Goal: Task Accomplishment & Management: Manage account settings

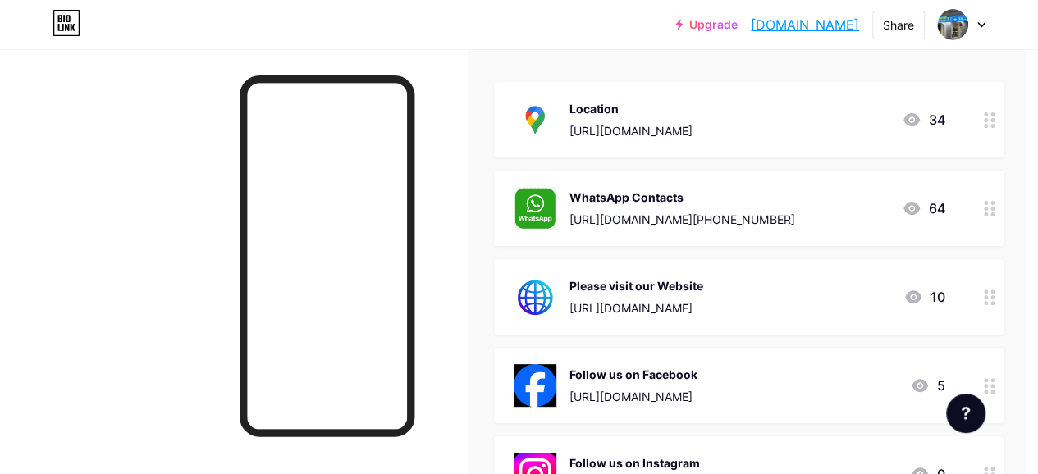
scroll to position [210, 16]
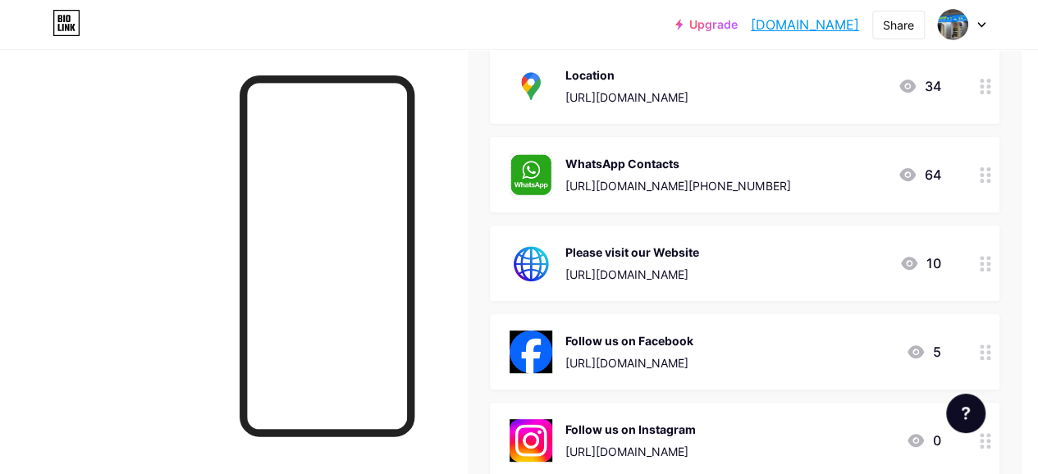
click at [915, 167] on icon at bounding box center [908, 175] width 20 height 20
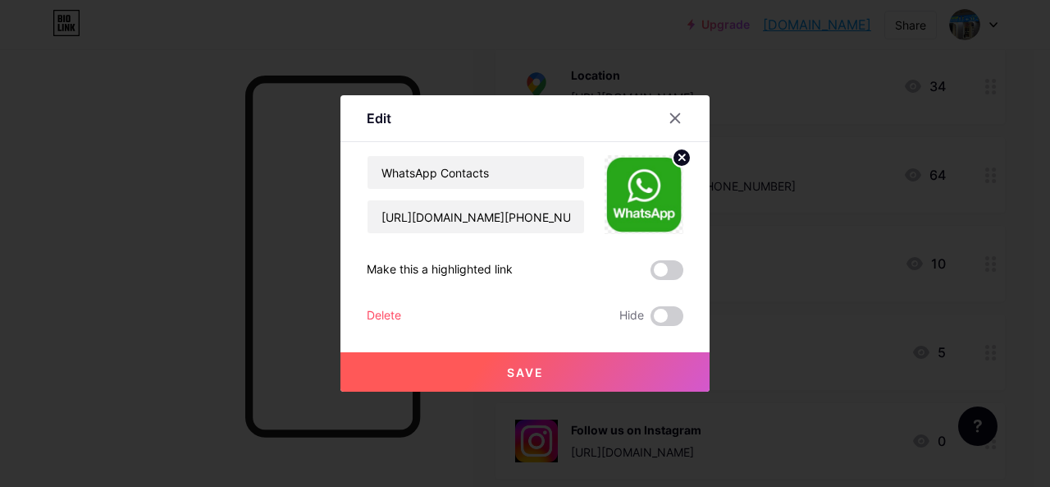
click at [671, 116] on icon at bounding box center [675, 118] width 9 height 9
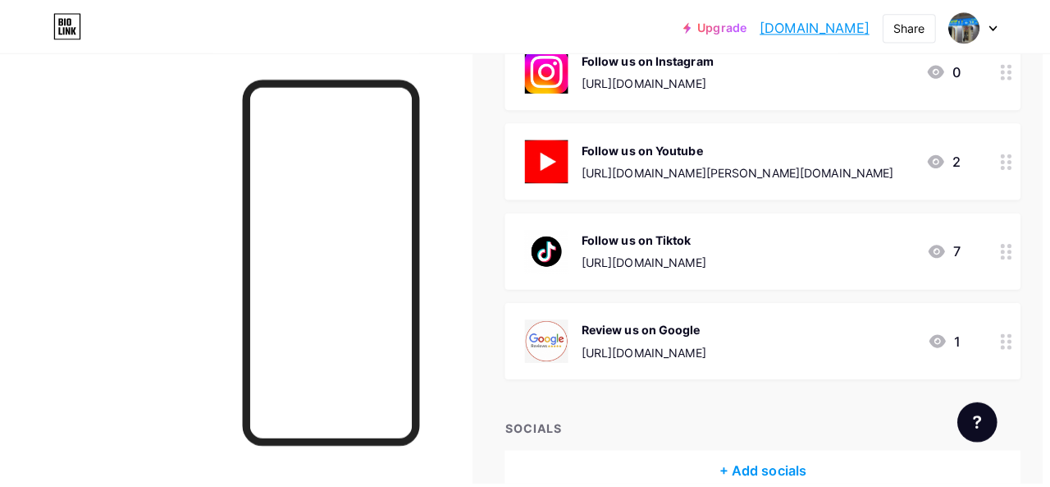
scroll to position [583, 7]
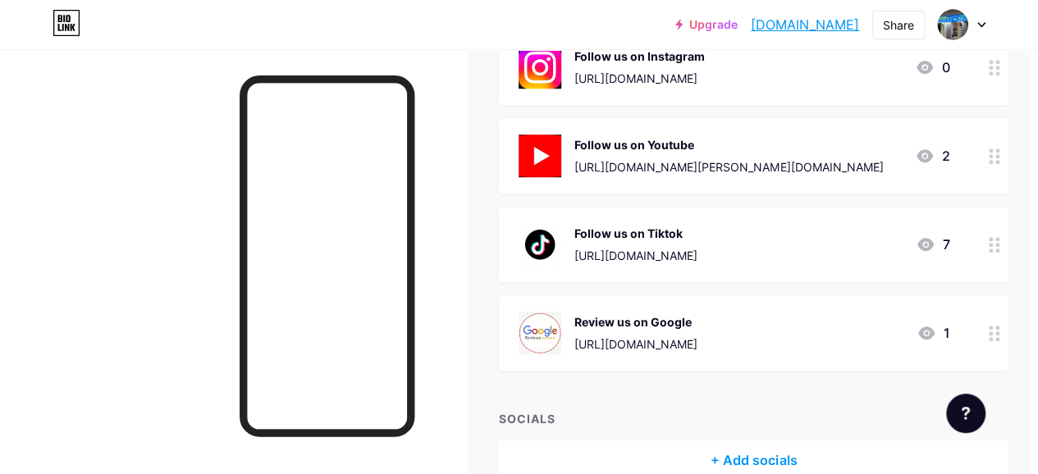
click at [855, 178] on div "Follow us on Youtube [URL][DOMAIN_NAME][PERSON_NAME][DOMAIN_NAME] 2" at bounding box center [754, 155] width 510 height 75
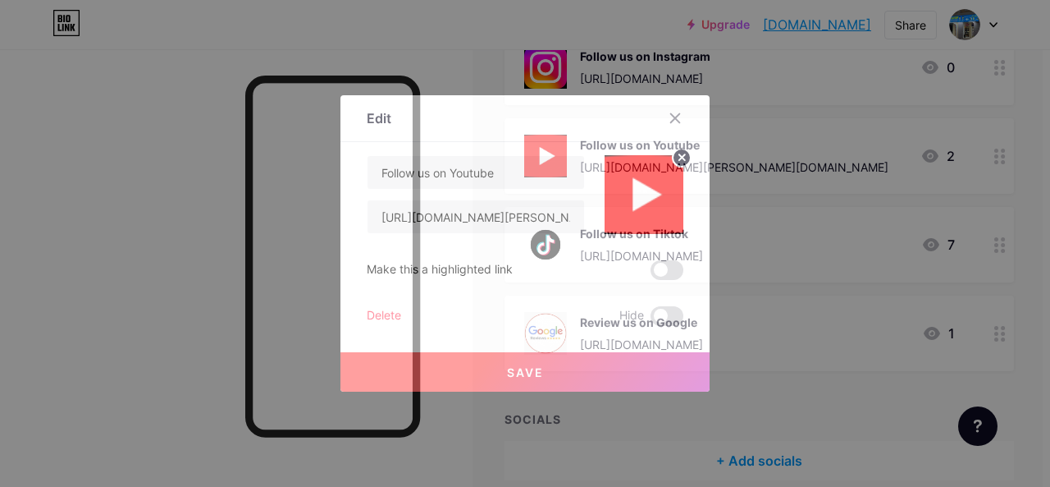
click at [459, 360] on button "Save" at bounding box center [524, 371] width 369 height 39
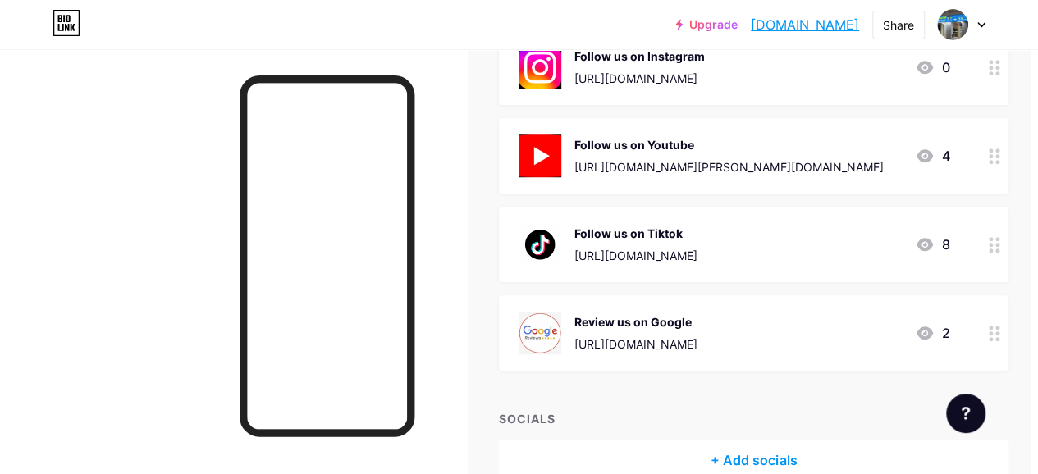
click at [854, 165] on div "[URL][DOMAIN_NAME][PERSON_NAME][DOMAIN_NAME]" at bounding box center [728, 166] width 308 height 17
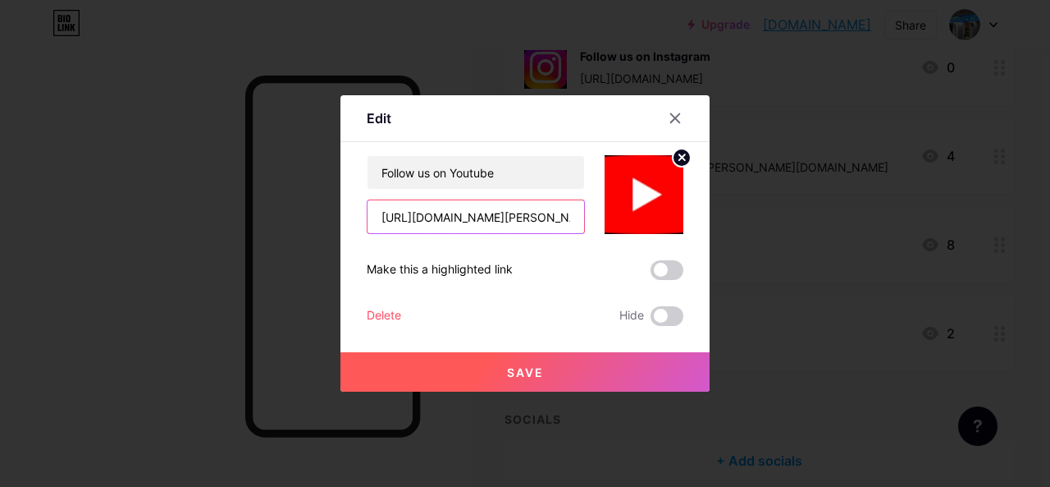
drag, startPoint x: 546, startPoint y: 211, endPoint x: 607, endPoint y: 211, distance: 60.7
click at [607, 211] on div "Follow us on Youtube [URL][DOMAIN_NAME][PERSON_NAME][DOMAIN_NAME]" at bounding box center [525, 194] width 317 height 79
drag, startPoint x: 564, startPoint y: 212, endPoint x: 282, endPoint y: 226, distance: 282.5
click at [282, 226] on div "Edit Content YouTube Play YouTube video without leaving your page. ADD Vimeo Pl…" at bounding box center [525, 243] width 1050 height 487
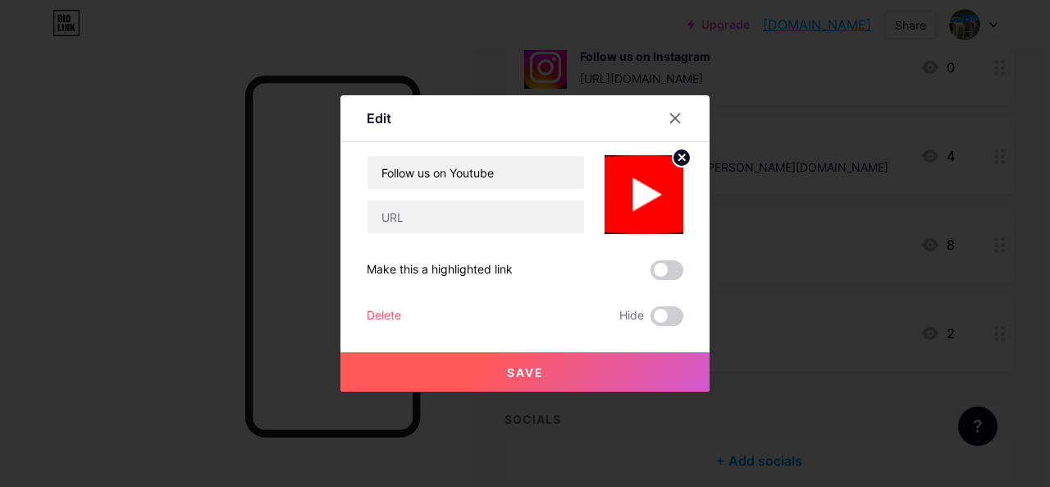
click at [419, 368] on button "Save" at bounding box center [524, 371] width 369 height 39
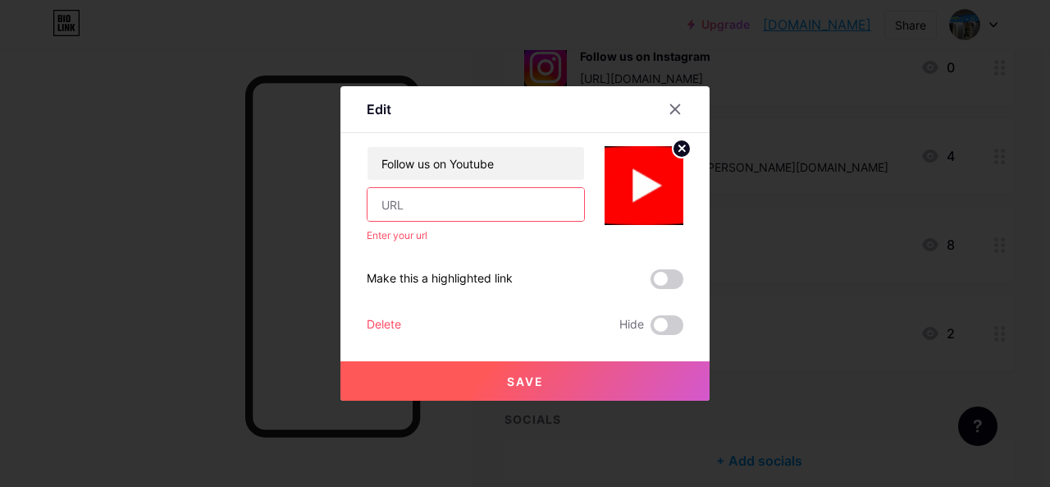
click at [423, 212] on input "text" at bounding box center [476, 204] width 217 height 33
paste input "[URL][DOMAIN_NAME][PERSON_NAME][DOMAIN_NAME]"
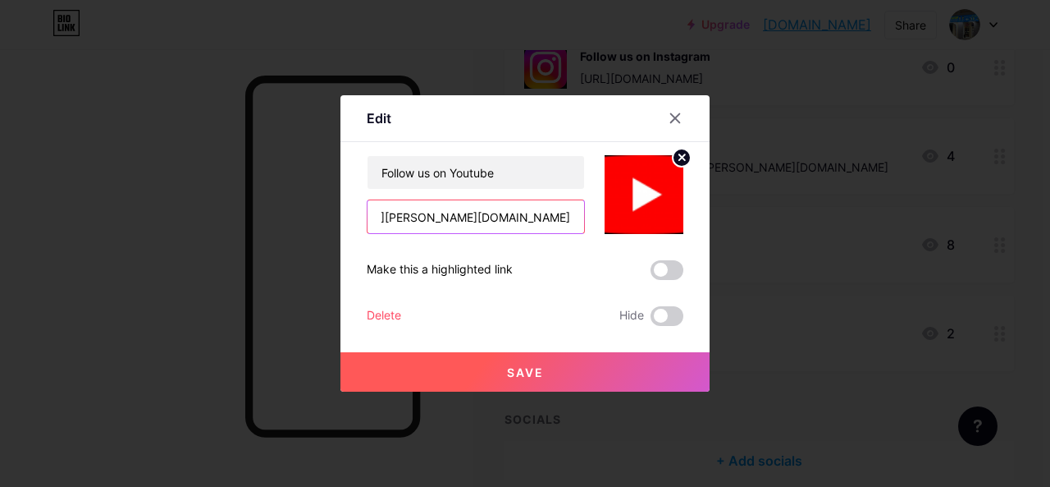
type input "[URL][DOMAIN_NAME][PERSON_NAME][DOMAIN_NAME]"
click at [434, 381] on button "Save" at bounding box center [524, 371] width 369 height 39
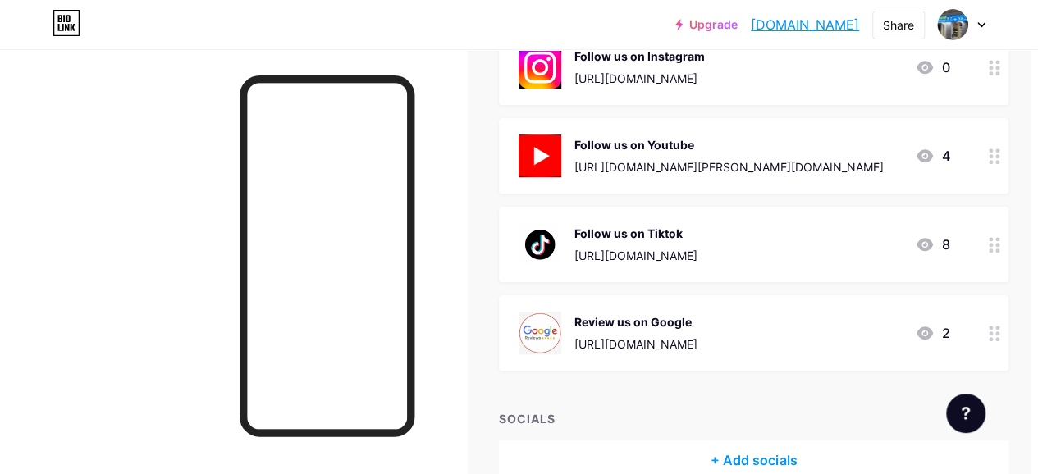
drag, startPoint x: 701, startPoint y: 170, endPoint x: 789, endPoint y: 170, distance: 88.6
click at [789, 170] on div "[URL][DOMAIN_NAME][PERSON_NAME][DOMAIN_NAME]" at bounding box center [728, 166] width 308 height 17
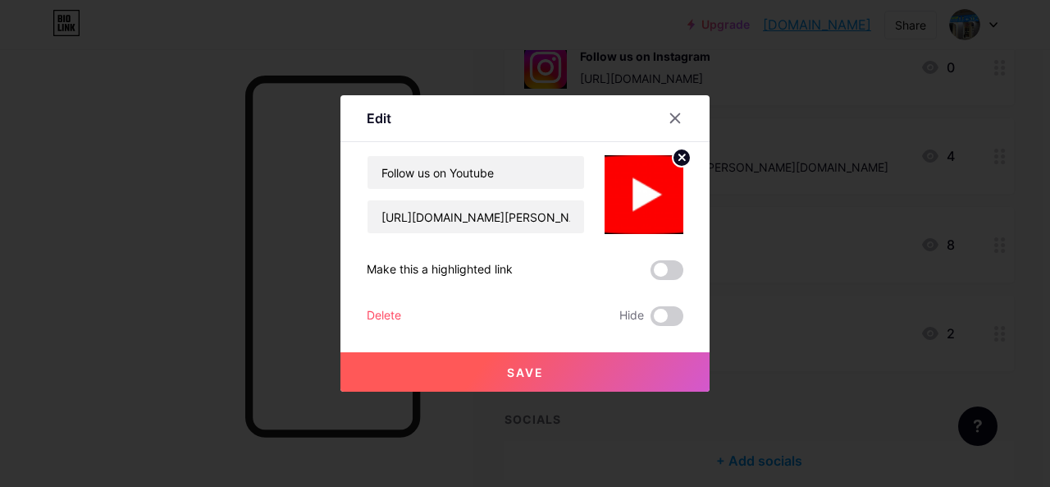
copy div "[PERSON_NAME].laptopuae"
click at [671, 119] on icon at bounding box center [675, 118] width 9 height 9
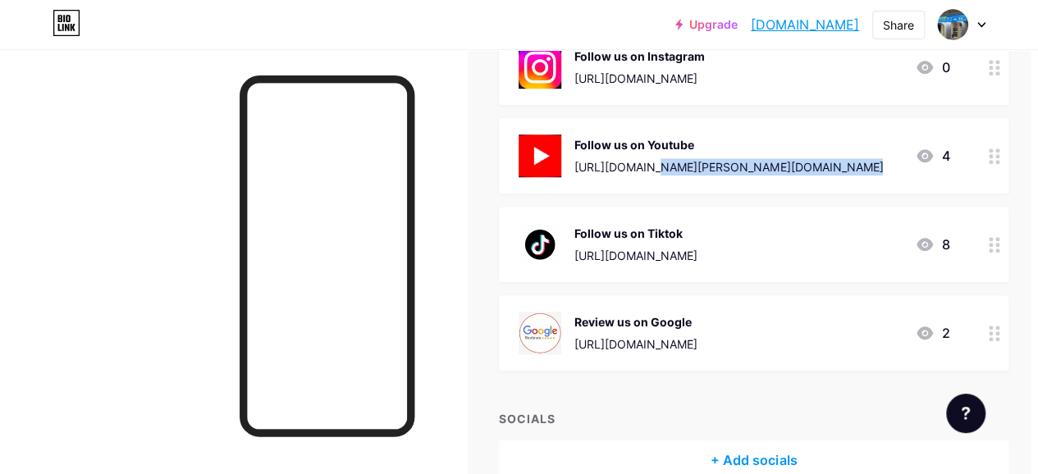
drag, startPoint x: 583, startPoint y: 173, endPoint x: 978, endPoint y: 163, distance: 395.6
click at [978, 163] on div "Follow us on Youtube [URL][DOMAIN_NAME][PERSON_NAME][DOMAIN_NAME] 4" at bounding box center [754, 155] width 510 height 75
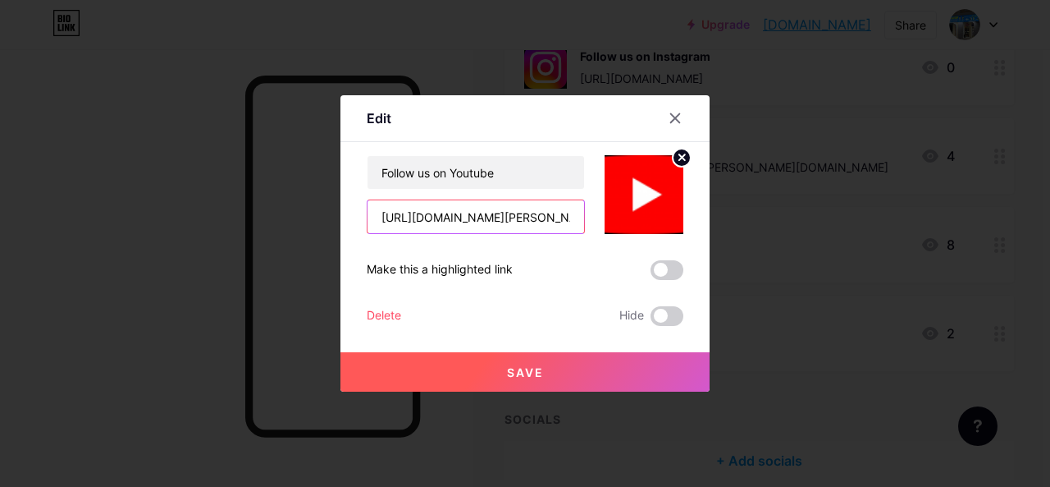
scroll to position [0, 153]
drag, startPoint x: 371, startPoint y: 219, endPoint x: 669, endPoint y: 247, distance: 299.9
click at [669, 247] on div "Follow us on Youtube [URL][DOMAIN_NAME][PERSON_NAME][DOMAIN_NAME] Make this a h…" at bounding box center [525, 240] width 317 height 171
click at [676, 117] on div at bounding box center [675, 118] width 30 height 30
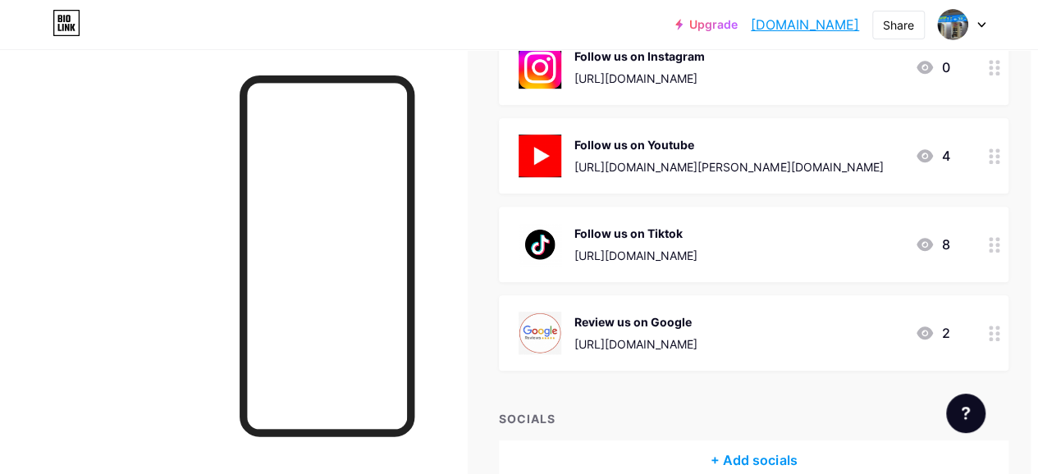
click at [933, 150] on icon at bounding box center [924, 155] width 16 height 13
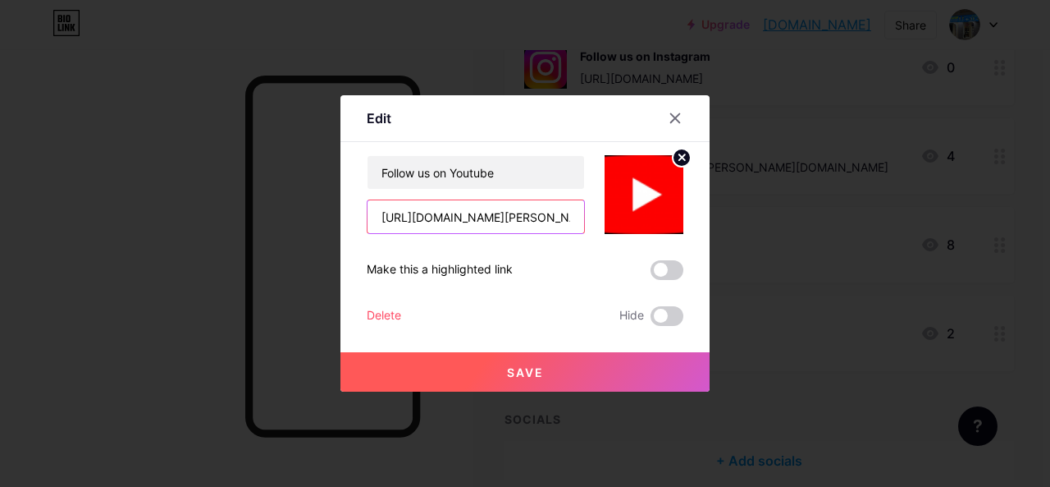
scroll to position [0, 153]
drag, startPoint x: 371, startPoint y: 217, endPoint x: 755, endPoint y: 210, distance: 384.0
click at [755, 210] on div "Edit Content YouTube Play YouTube video without leaving your page. ADD Vimeo Pl…" at bounding box center [525, 243] width 1050 height 487
paste input "UC070drx5RG99DfVfHJFtqOQ"
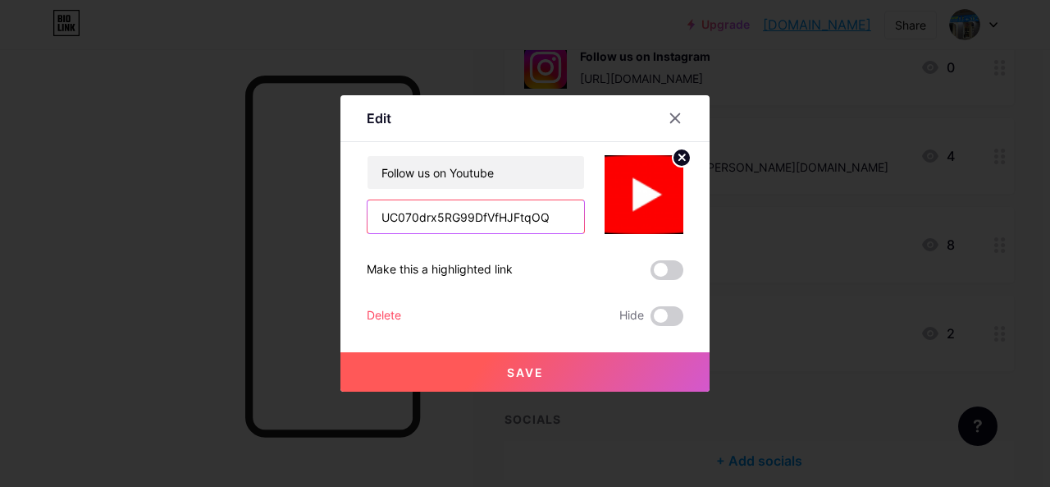
type input "UC070drx5RG99DfVfHJFtqOQ"
click at [576, 368] on button "Save" at bounding box center [524, 371] width 369 height 39
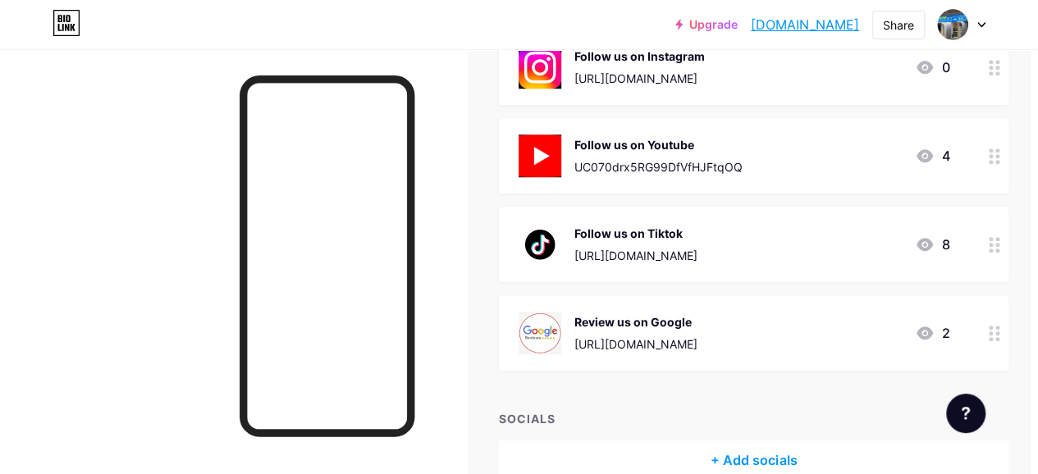
drag, startPoint x: 921, startPoint y: 158, endPoint x: 933, endPoint y: 164, distance: 13.9
click at [933, 164] on icon at bounding box center [925, 156] width 20 height 20
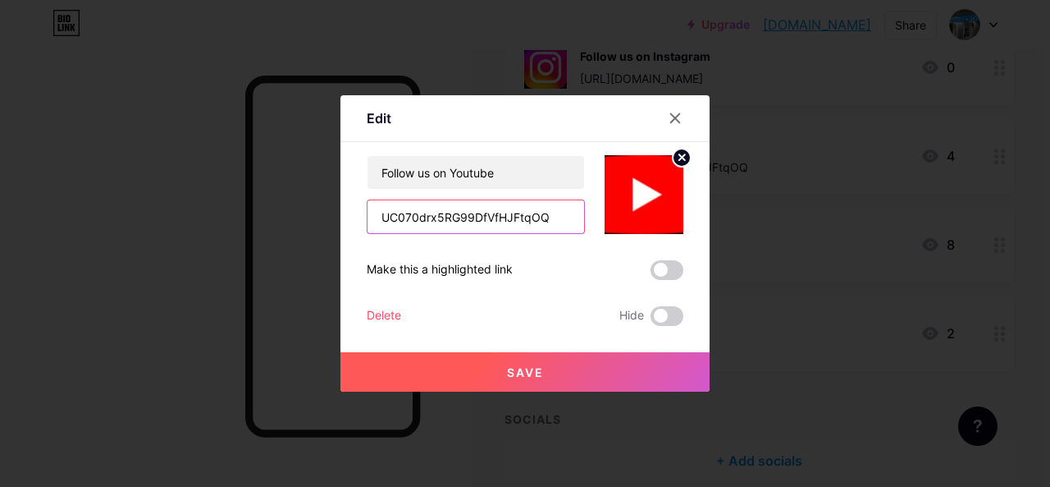
drag, startPoint x: 543, startPoint y: 206, endPoint x: 308, endPoint y: 215, distance: 234.8
click at [308, 215] on div "Edit Content YouTube Play YouTube video without leaving your page. ADD Vimeo Pl…" at bounding box center [525, 243] width 1050 height 487
paste input "[DOMAIN_NAME][EMAIL_ADDRESS][PERSON_NAME][DOMAIN_NAME] [GEOGRAPHIC_DATA] Joined…"
type input "[DOMAIN_NAME][EMAIL_ADDRESS][PERSON_NAME][DOMAIN_NAME] [GEOGRAPHIC_DATA] Joined…"
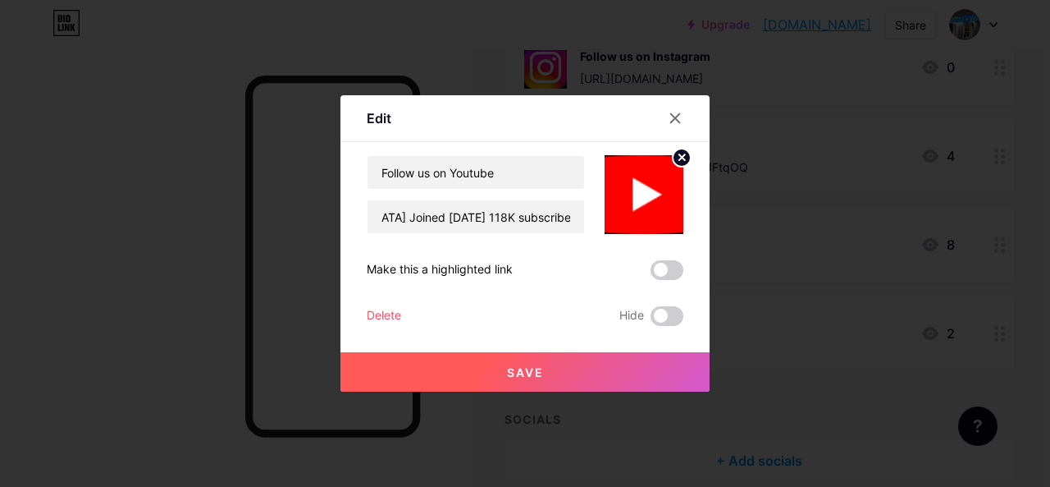
scroll to position [0, 0]
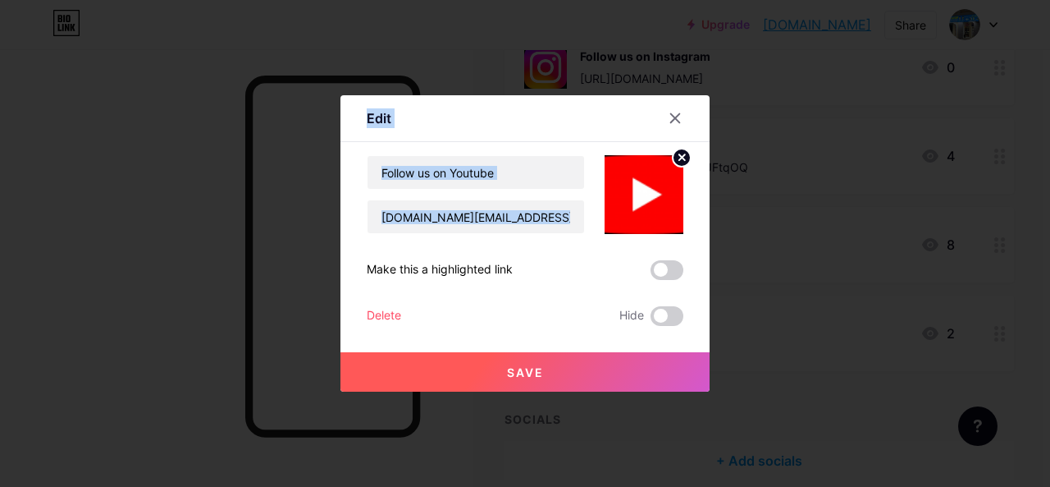
drag, startPoint x: 589, startPoint y: 219, endPoint x: 217, endPoint y: 229, distance: 371.8
click at [217, 229] on div "Edit Content YouTube Play YouTube video without leaving your page. ADD Vimeo Pl…" at bounding box center [525, 243] width 1050 height 487
click at [217, 229] on div at bounding box center [525, 243] width 1050 height 487
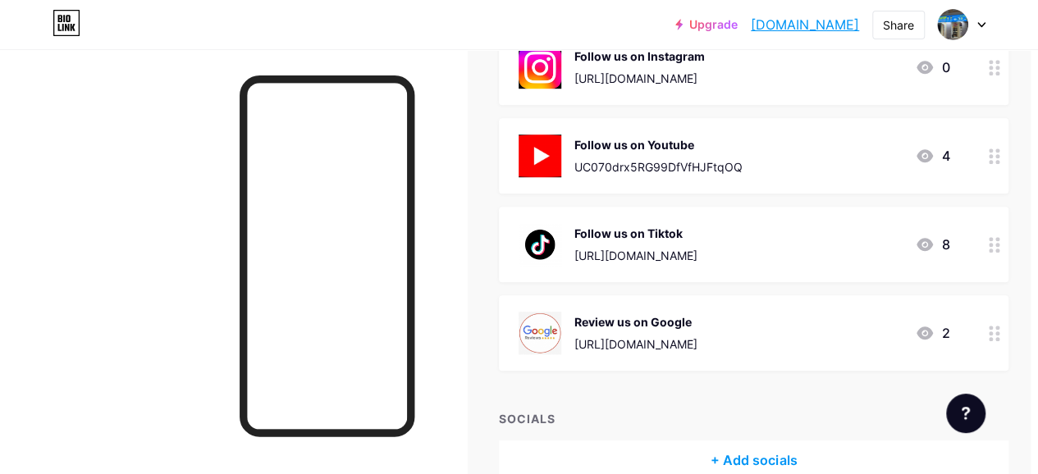
click at [928, 157] on icon at bounding box center [925, 156] width 20 height 20
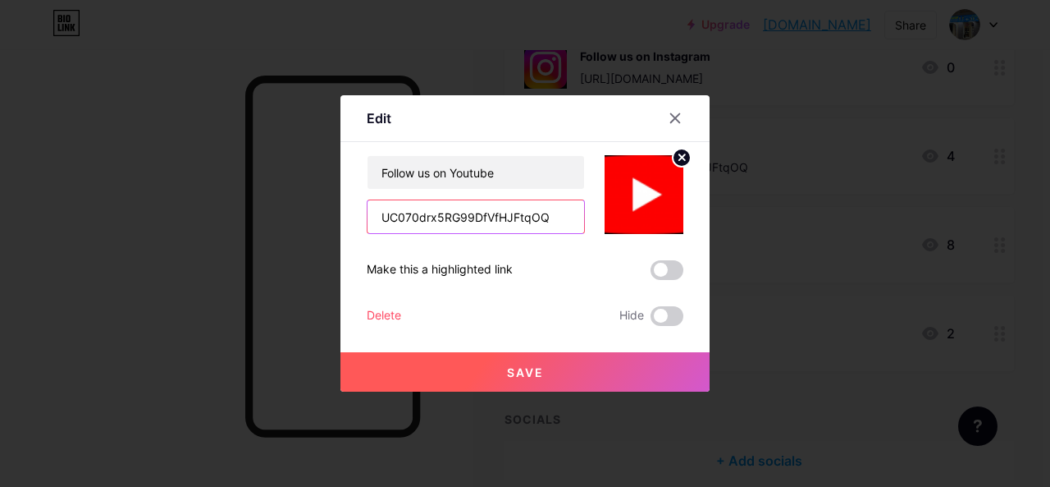
drag, startPoint x: 551, startPoint y: 209, endPoint x: 276, endPoint y: 215, distance: 274.9
click at [276, 215] on div "Edit Content YouTube Play YouTube video without leaving your page. ADD Vimeo Pl…" at bounding box center [525, 243] width 1050 height 487
drag, startPoint x: 562, startPoint y: 224, endPoint x: 587, endPoint y: 224, distance: 25.4
click at [587, 224] on div "Follow us on Youtube [DOMAIN_NAME][EMAIL_ADDRESS][PERSON_NAME][DOMAIN_NAME] [GE…" at bounding box center [525, 194] width 317 height 79
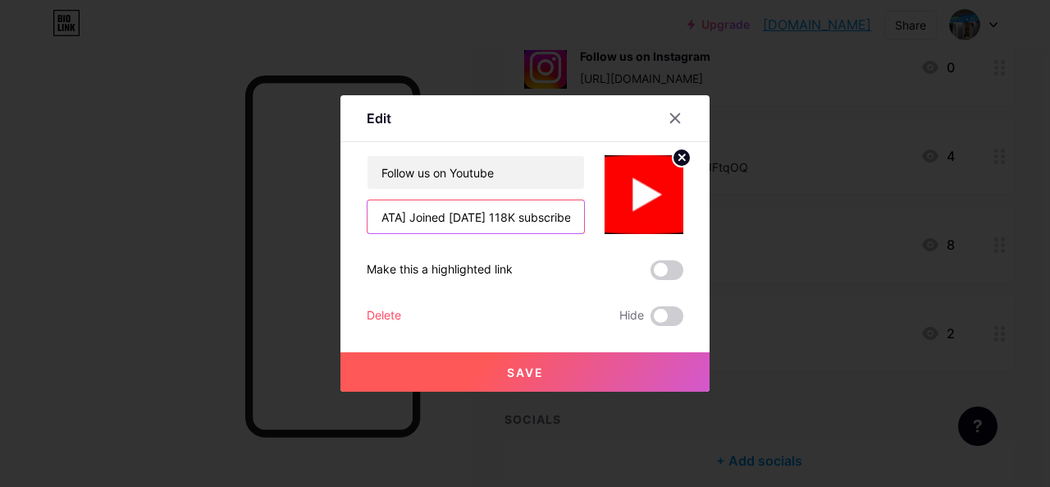
click at [386, 222] on input "[DOMAIN_NAME][EMAIL_ADDRESS][PERSON_NAME][DOMAIN_NAME] [GEOGRAPHIC_DATA] Joined…" at bounding box center [476, 216] width 217 height 33
drag, startPoint x: 382, startPoint y: 222, endPoint x: 365, endPoint y: 229, distance: 17.7
click at [368, 229] on input "[DOMAIN_NAME][EMAIL_ADDRESS][PERSON_NAME][DOMAIN_NAME] [GEOGRAPHIC_DATA] Joined…" at bounding box center [476, 216] width 217 height 33
click at [376, 221] on input "[DOMAIN_NAME][EMAIL_ADDRESS][PERSON_NAME][DOMAIN_NAME] [GEOGRAPHIC_DATA] Joined…" at bounding box center [476, 216] width 217 height 33
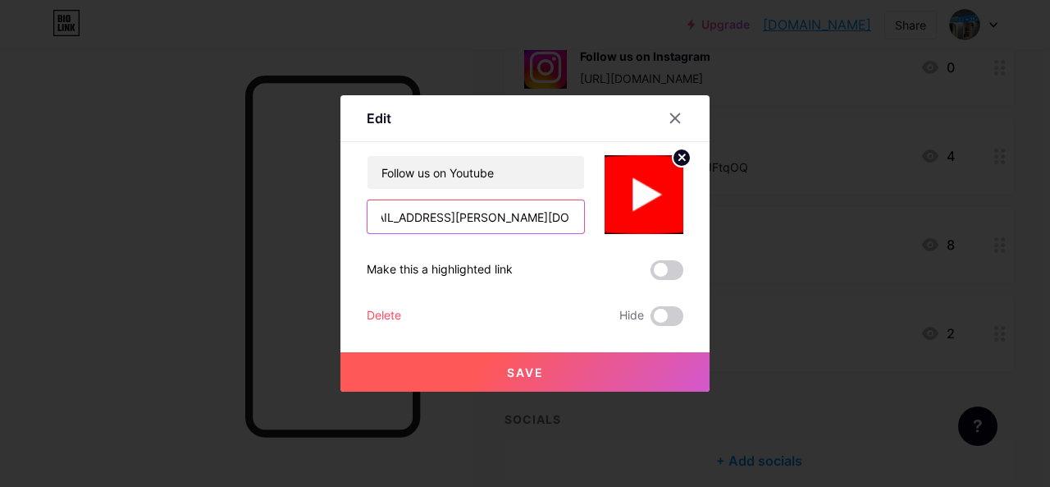
scroll to position [0, 155]
drag, startPoint x: 376, startPoint y: 221, endPoint x: 433, endPoint y: 233, distance: 58.7
click at [433, 233] on div "[DOMAIN_NAME][EMAIL_ADDRESS][PERSON_NAME][DOMAIN_NAME] [GEOGRAPHIC_DATA] Joined…" at bounding box center [476, 216] width 218 height 34
type input "U"
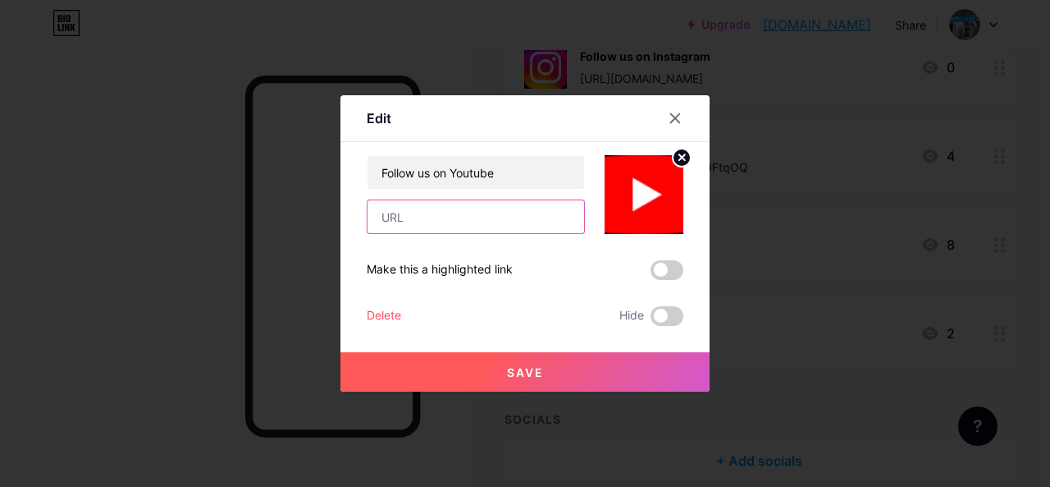
paste input "[DOMAIN_NAME][EMAIL_ADDRESS][PERSON_NAME][DOMAIN_NAME]"
type input "[DOMAIN_NAME][EMAIL_ADDRESS][PERSON_NAME][DOMAIN_NAME]"
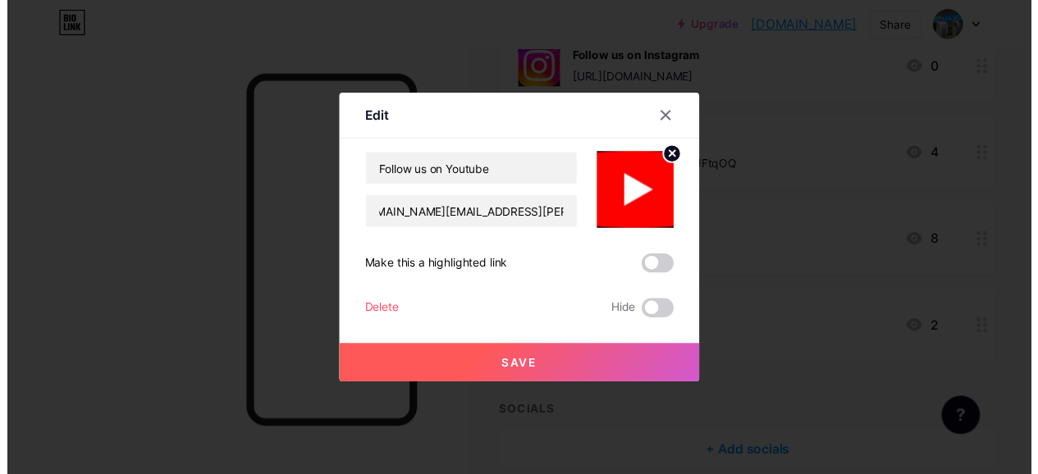
scroll to position [0, 0]
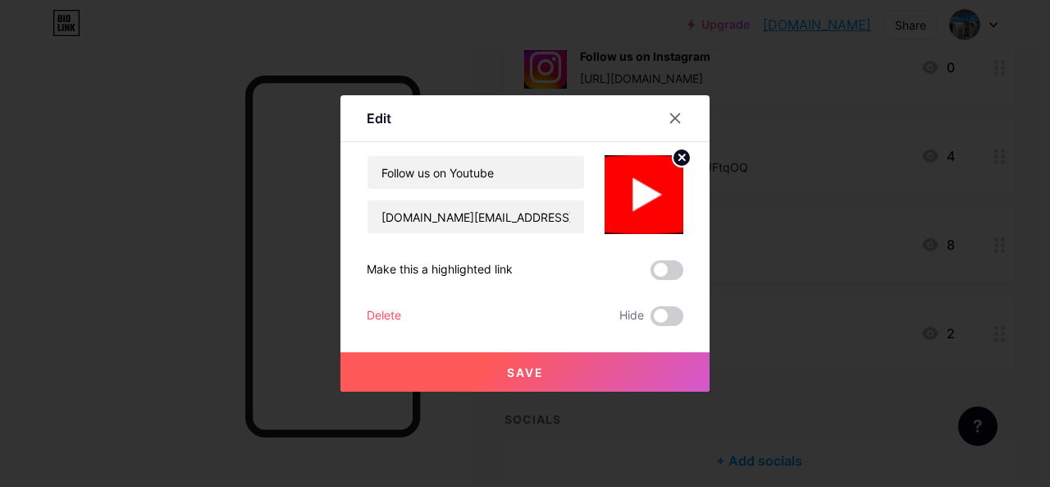
click at [458, 375] on button "Save" at bounding box center [524, 371] width 369 height 39
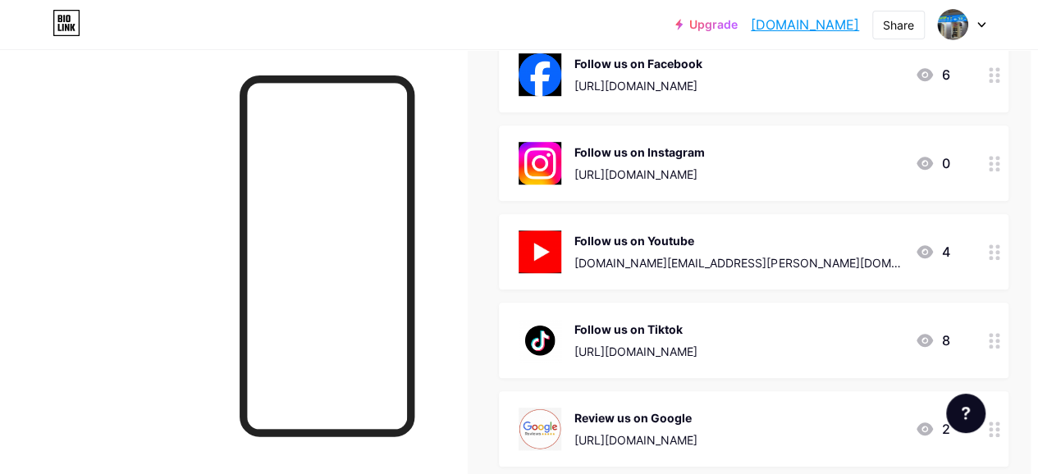
scroll to position [487, 7]
